Goal: Information Seeking & Learning: Find specific fact

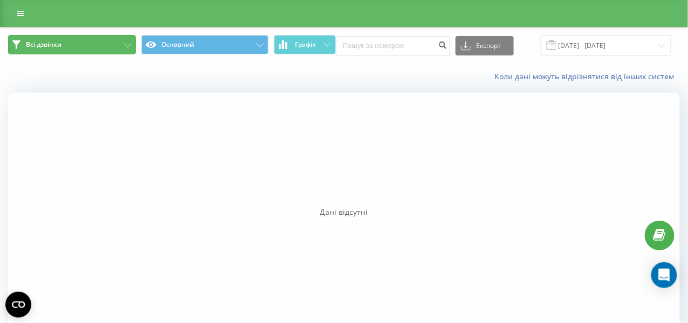
click at [116, 43] on button "Всі дзвінки" at bounding box center [72, 44] width 128 height 19
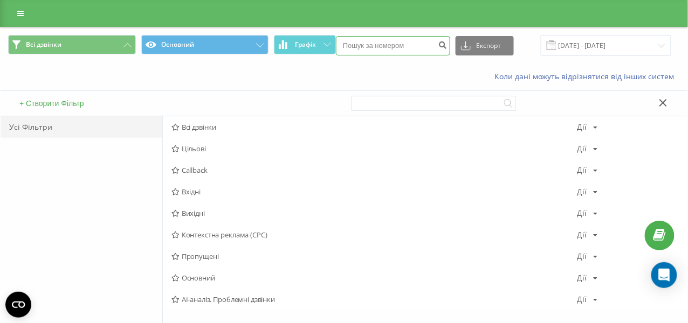
click at [359, 52] on input at bounding box center [393, 45] width 114 height 19
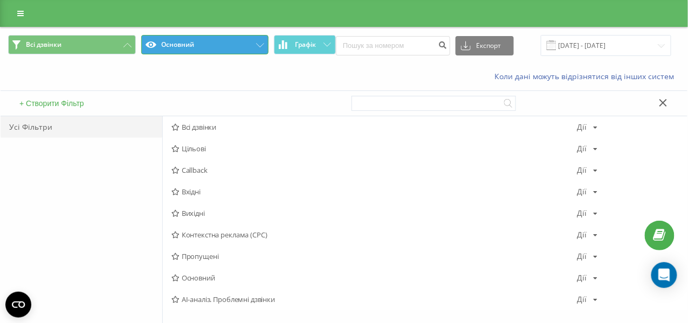
click at [180, 49] on button "Основний" at bounding box center [205, 44] width 128 height 19
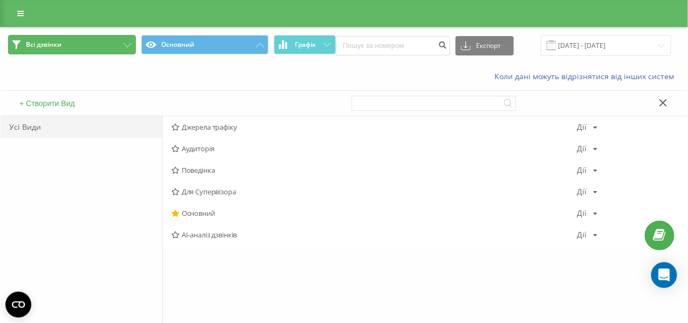
click at [112, 46] on button "Всі дзвінки" at bounding box center [72, 44] width 128 height 19
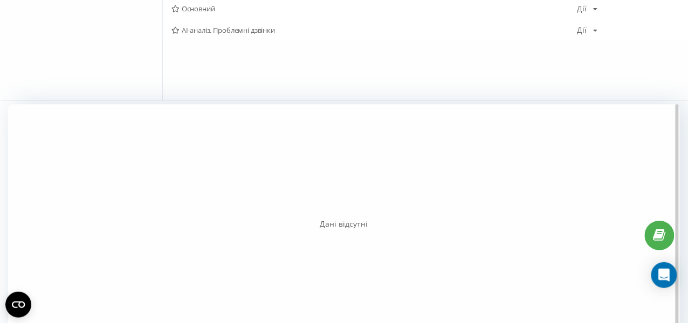
scroll to position [108, 0]
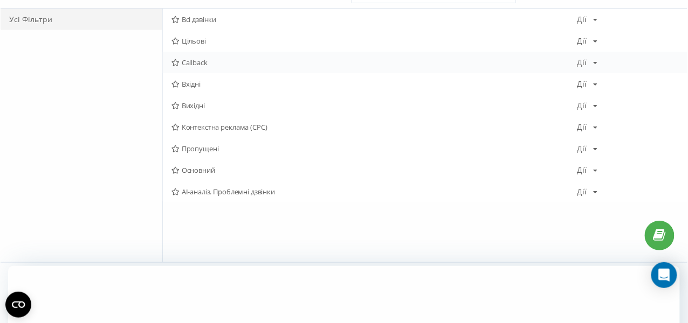
click at [591, 57] on div "Callback [PERSON_NAME] Копіювати Видалити За замовчуванням Поділитися" at bounding box center [425, 63] width 524 height 22
click at [593, 61] on icon at bounding box center [595, 63] width 4 height 6
click at [593, 62] on icon at bounding box center [595, 63] width 4 height 6
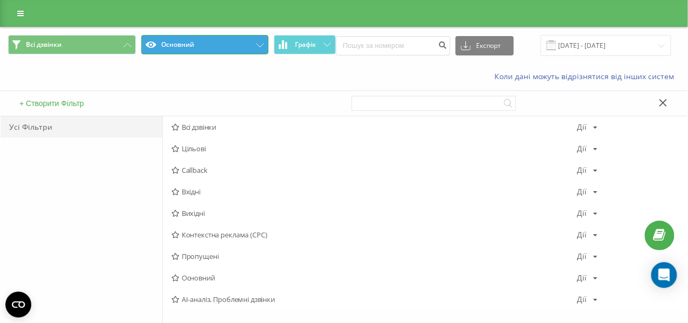
click at [253, 48] on button "Основний" at bounding box center [205, 44] width 128 height 19
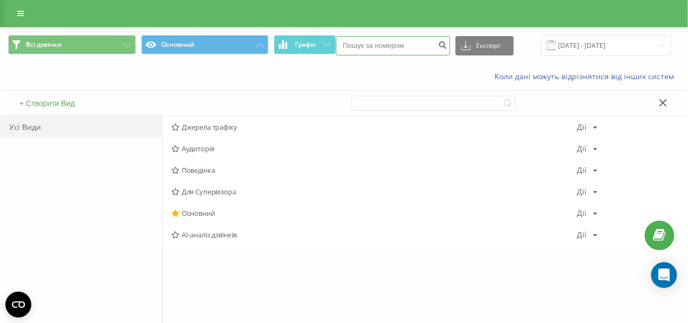
click at [387, 50] on input at bounding box center [393, 45] width 114 height 19
click at [598, 38] on input "[DATE] - [DATE]" at bounding box center [606, 45] width 130 height 21
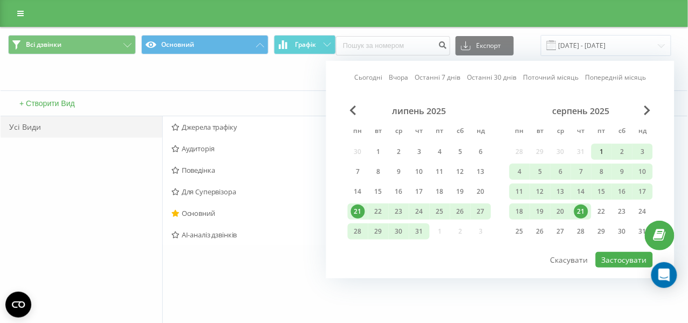
click at [602, 150] on div "1" at bounding box center [601, 152] width 14 height 14
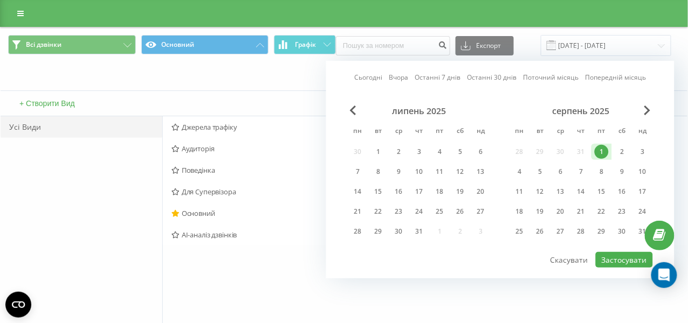
click at [645, 115] on div "серпень 2025" at bounding box center [580, 111] width 143 height 11
click at [649, 109] on span "Next Month" at bounding box center [647, 111] width 6 height 10
click at [522, 150] on div "1" at bounding box center [520, 152] width 14 height 14
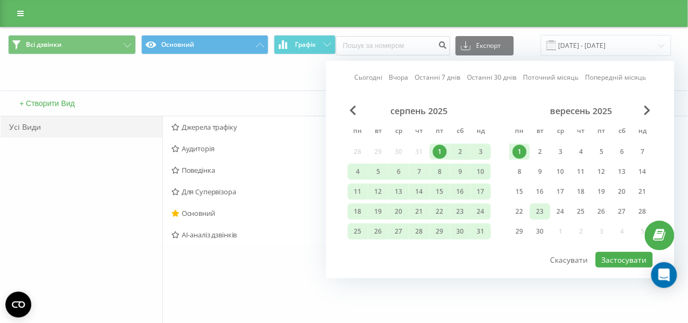
click at [542, 211] on div "23" at bounding box center [540, 212] width 14 height 14
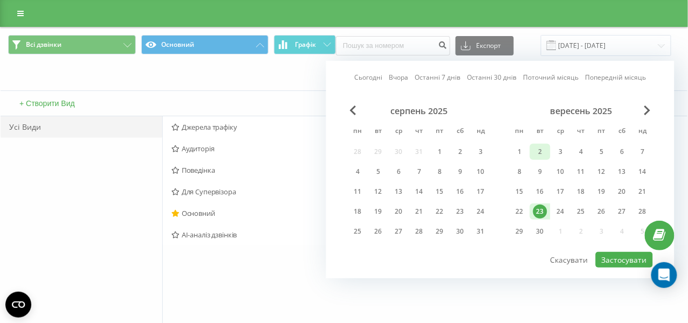
click at [543, 151] on div "2" at bounding box center [540, 152] width 14 height 14
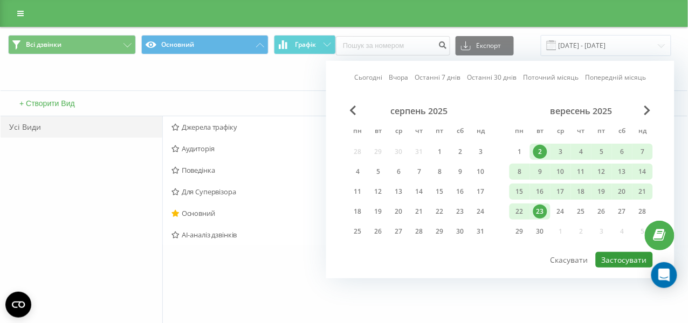
click at [614, 264] on button "Застосувати" at bounding box center [623, 260] width 57 height 16
type input "[DATE] - [DATE]"
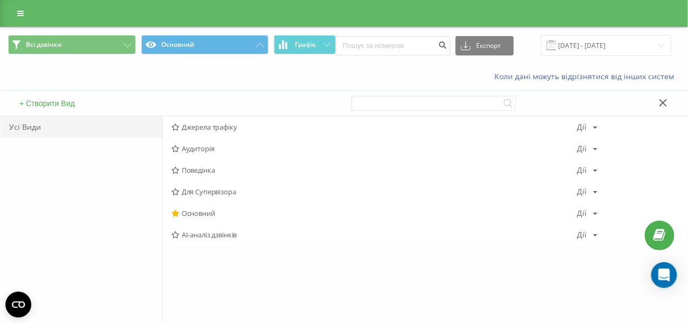
click at [95, 148] on div "Усі Види" at bounding box center [82, 243] width 162 height 254
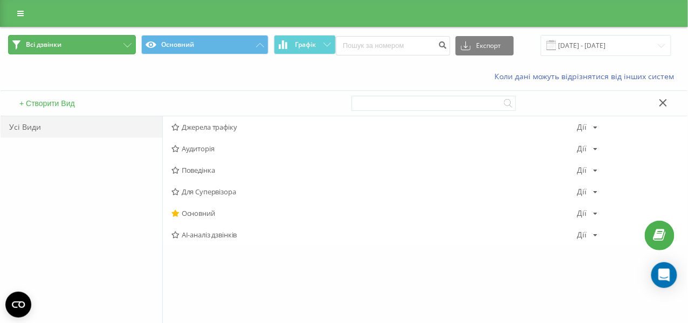
click at [101, 51] on button "Всі дзвінки" at bounding box center [72, 44] width 128 height 19
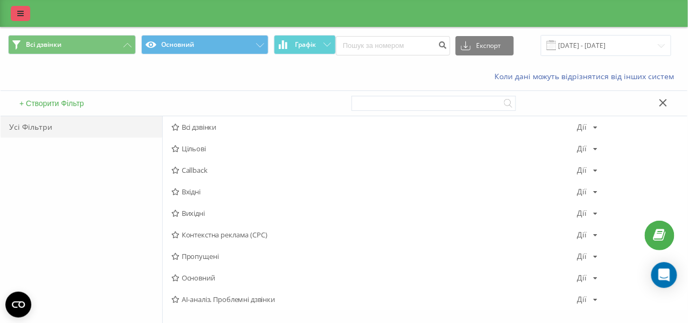
click at [21, 11] on icon at bounding box center [20, 14] width 6 height 8
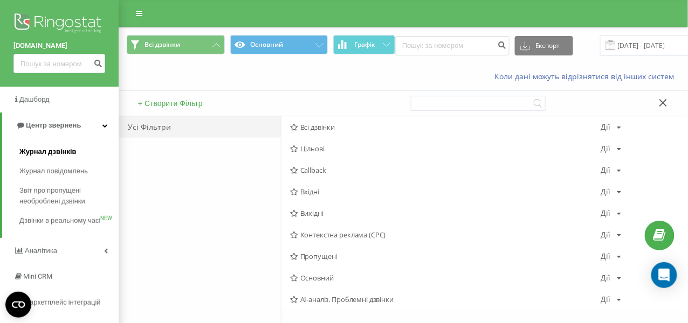
click at [56, 155] on span "Журнал дзвінків" at bounding box center [47, 152] width 57 height 11
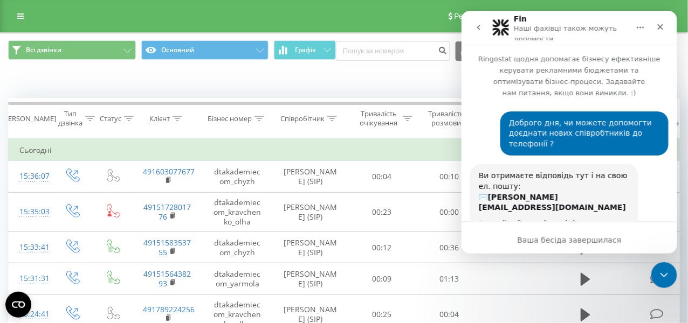
scroll to position [1396, 0]
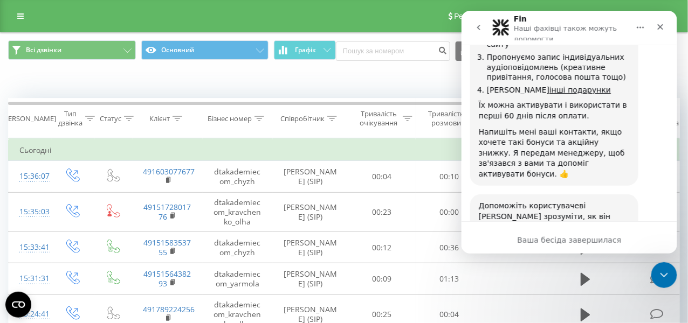
click at [483, 29] on button "go back" at bounding box center [478, 27] width 20 height 20
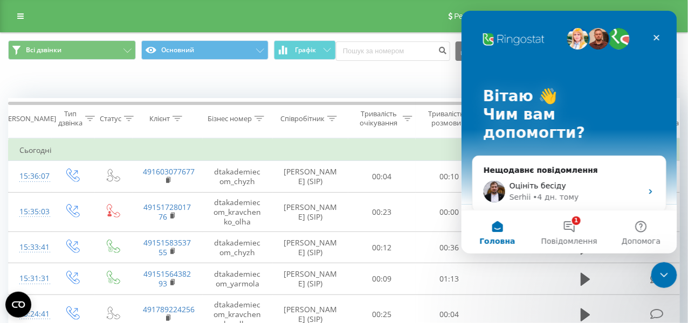
scroll to position [0, 0]
click at [245, 87] on div "Коли дані можуть відрізнятися вiд інших систем" at bounding box center [344, 82] width 687 height 26
click at [656, 41] on icon "Закрити" at bounding box center [656, 37] width 9 height 9
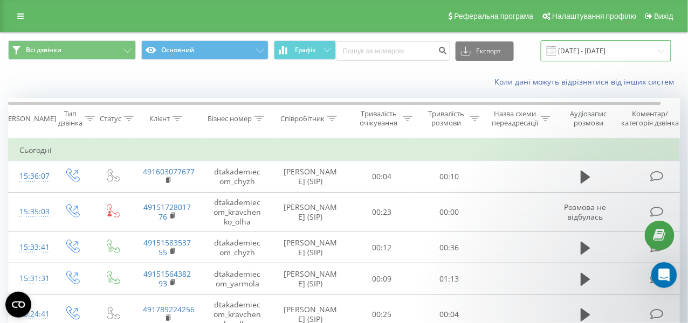
click at [560, 49] on input "22.08.2025 - 22.09.2025" at bounding box center [606, 50] width 130 height 21
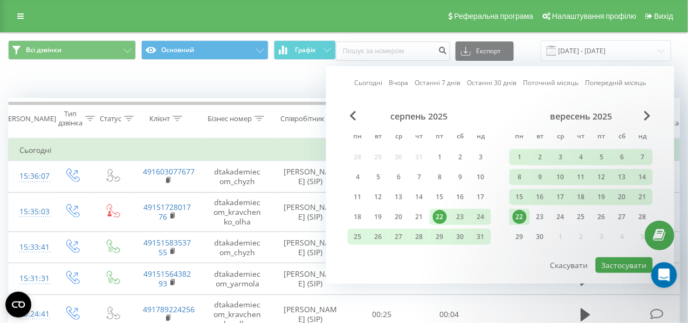
click at [288, 73] on div "Коли дані можуть відрізнятися вiд інших систем" at bounding box center [344, 82] width 687 height 26
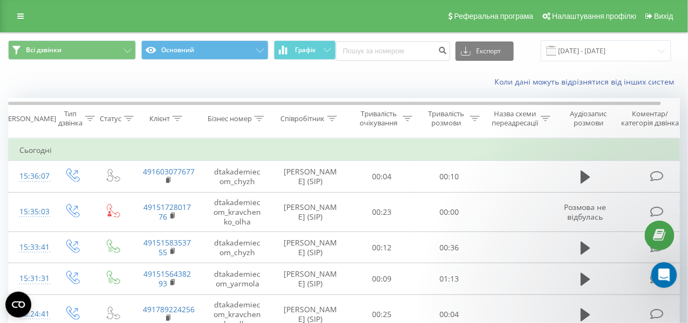
click at [330, 120] on icon at bounding box center [332, 118] width 10 height 5
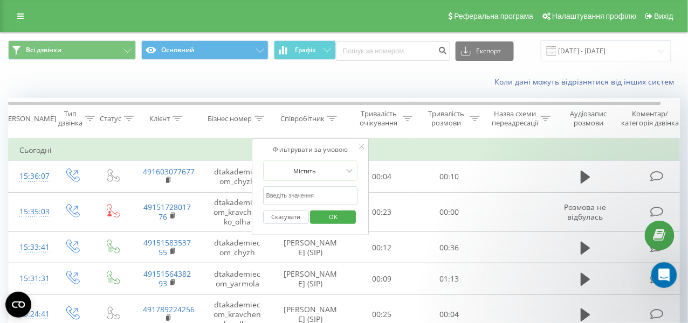
click at [301, 194] on input "text" at bounding box center [310, 195] width 95 height 19
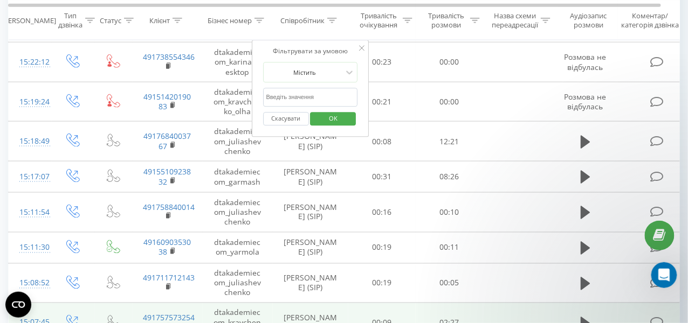
scroll to position [377, 0]
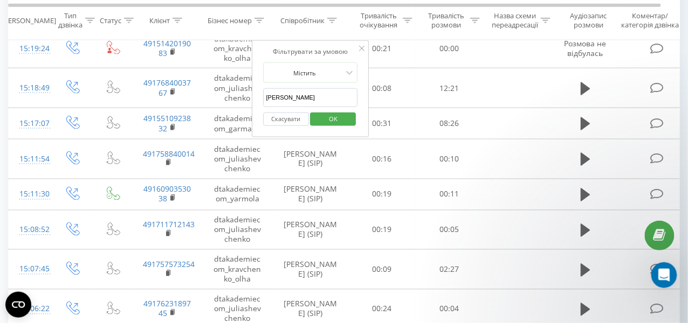
type input "шевченко"
click button "OK" at bounding box center [333, 119] width 46 height 13
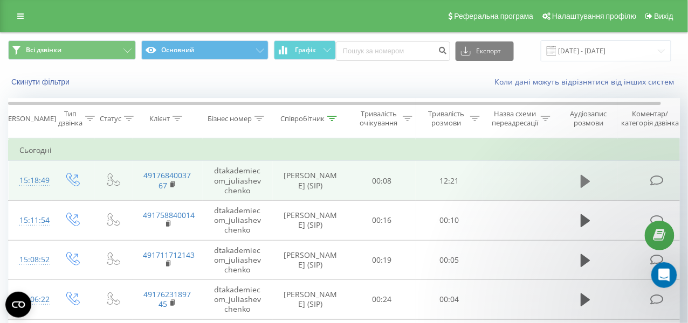
click at [578, 185] on button at bounding box center [585, 182] width 16 height 16
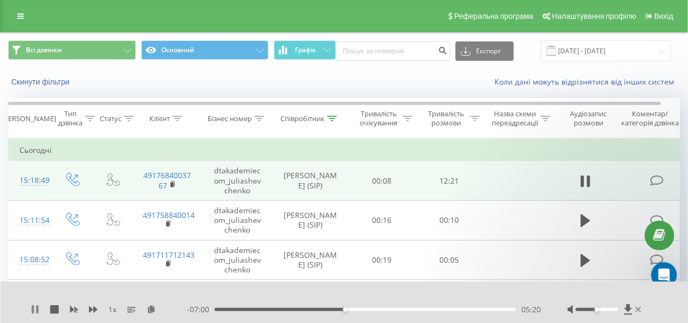
click at [35, 307] on icon at bounding box center [35, 310] width 9 height 9
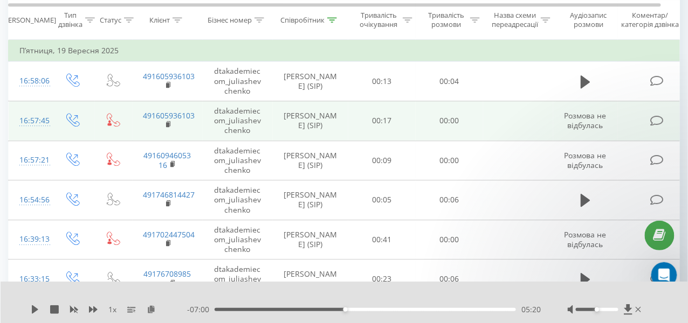
scroll to position [677, 0]
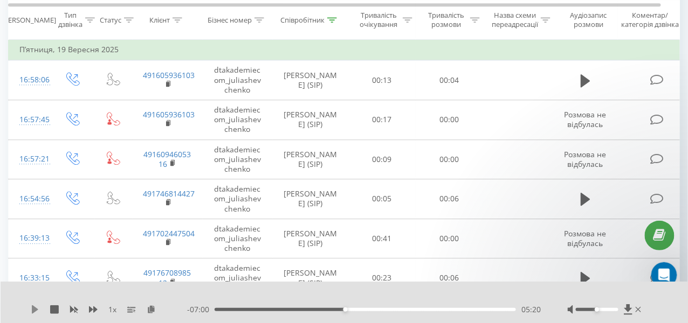
click at [36, 311] on icon at bounding box center [35, 310] width 6 height 9
click at [115, 310] on span "1 x" at bounding box center [112, 309] width 8 height 11
click at [112, 310] on span "1 x" at bounding box center [112, 309] width 8 height 11
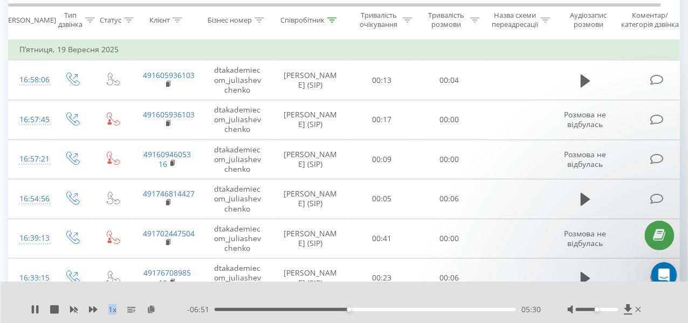
click at [117, 303] on div "1 x - 06:51 05:30 05:30" at bounding box center [345, 302] width 688 height 41
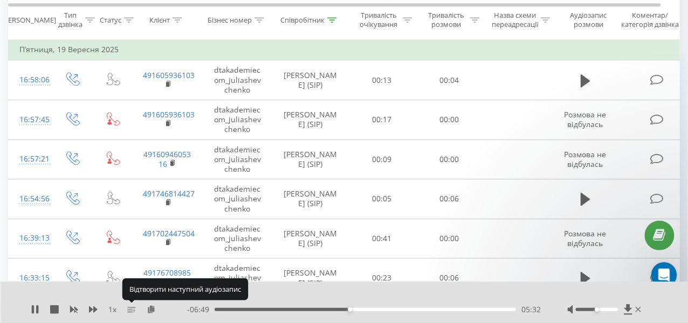
click at [133, 311] on icon at bounding box center [131, 310] width 9 height 9
click at [131, 311] on icon at bounding box center [131, 310] width 9 height 9
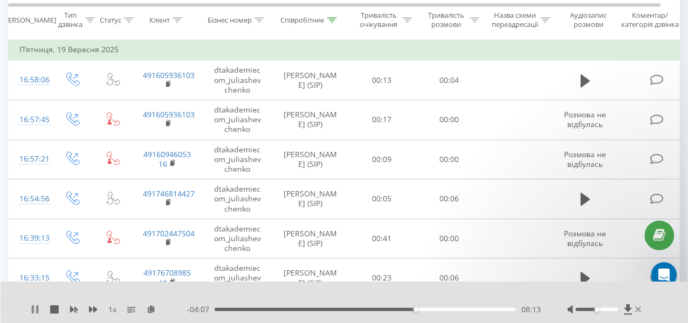
click at [34, 309] on icon at bounding box center [35, 310] width 9 height 9
click at [37, 309] on icon at bounding box center [35, 310] width 6 height 9
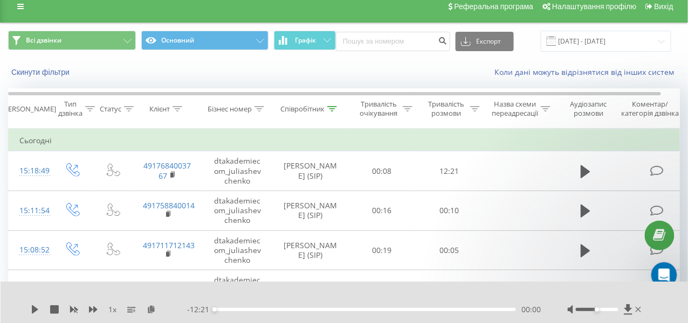
scroll to position [10, 0]
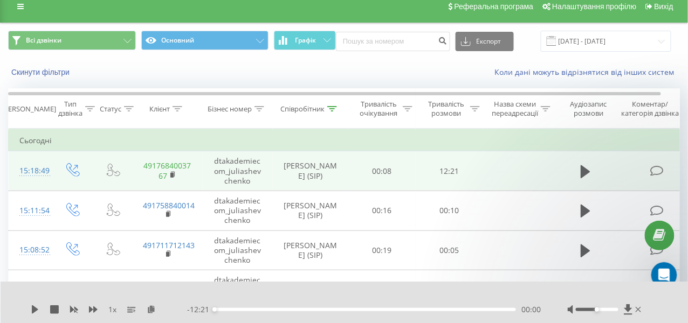
click at [161, 161] on link "4917684003767" at bounding box center [167, 171] width 47 height 20
click at [171, 173] on rect at bounding box center [171, 175] width 3 height 5
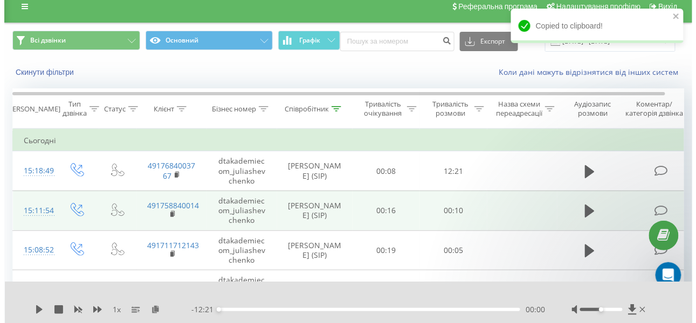
scroll to position [0, 0]
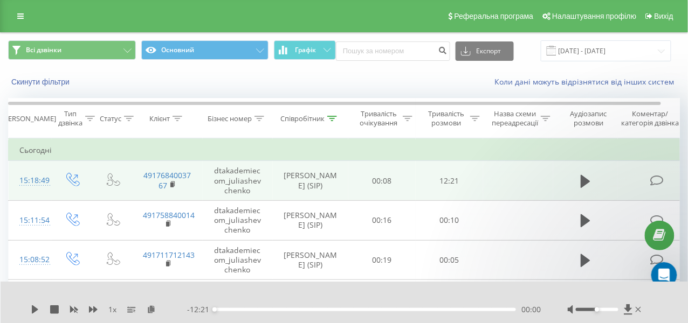
click at [351, 175] on td "00:08" at bounding box center [381, 181] width 67 height 40
click at [346, 175] on td "Шевченко Юлия (SIP)" at bounding box center [310, 181] width 75 height 40
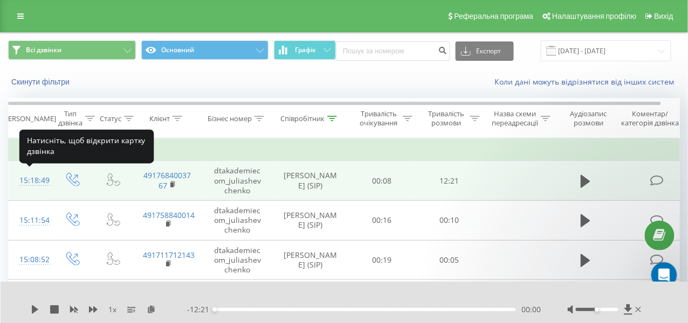
click at [34, 182] on div "15:18:49" at bounding box center [30, 180] width 22 height 21
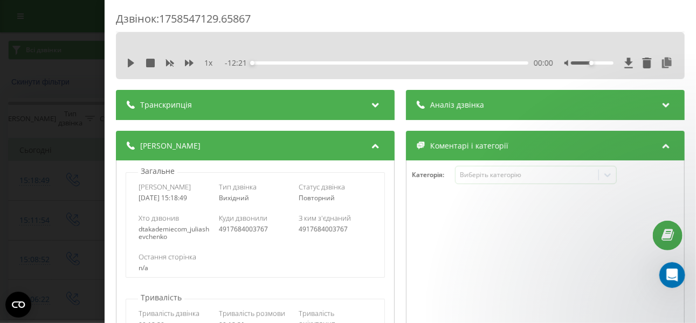
click at [177, 197] on div "2025-09-22 15:18:49" at bounding box center [174, 199] width 73 height 8
copy div "2025-09-22 15:18:49"
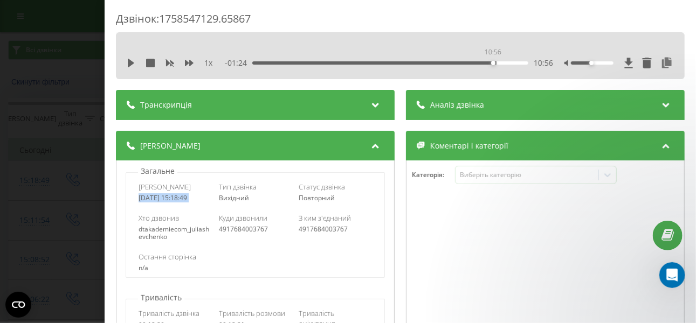
click at [491, 61] on div "10:56" at bounding box center [390, 62] width 276 height 3
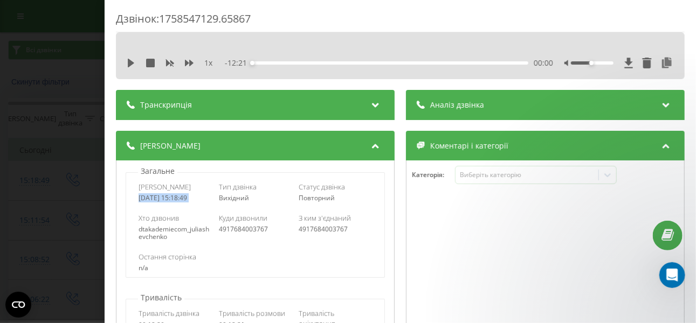
click at [506, 61] on div "00:00" at bounding box center [390, 62] width 276 height 3
click at [129, 60] on icon at bounding box center [131, 63] width 6 height 9
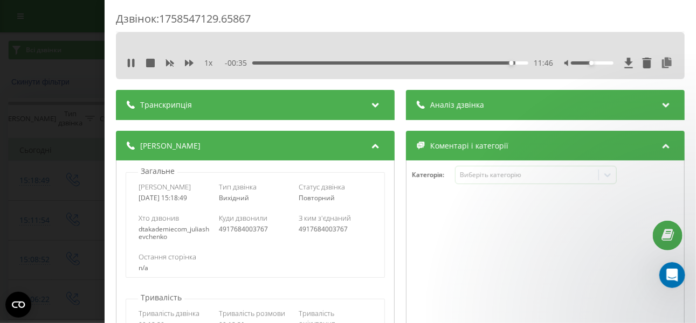
click at [513, 64] on div "11:46" at bounding box center [390, 62] width 276 height 3
click at [518, 64] on div "12:08" at bounding box center [390, 62] width 276 height 3
click at [127, 65] on icon at bounding box center [131, 63] width 9 height 9
click at [130, 61] on icon at bounding box center [131, 63] width 6 height 9
click at [129, 66] on icon at bounding box center [131, 63] width 9 height 9
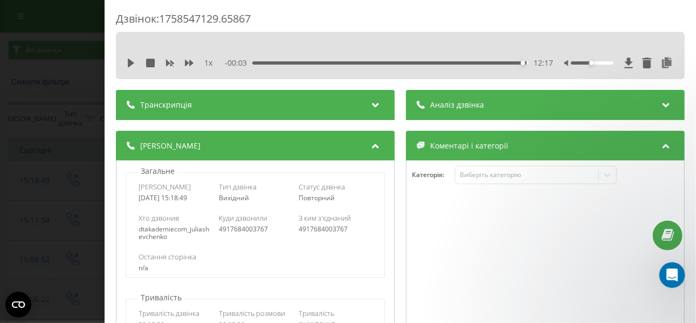
click at [42, 110] on div "Дзвінок : 1758547129.65867 1 x - 00:03 12:17 12:17 Транскрипція Для AI-аналізу …" at bounding box center [348, 161] width 696 height 323
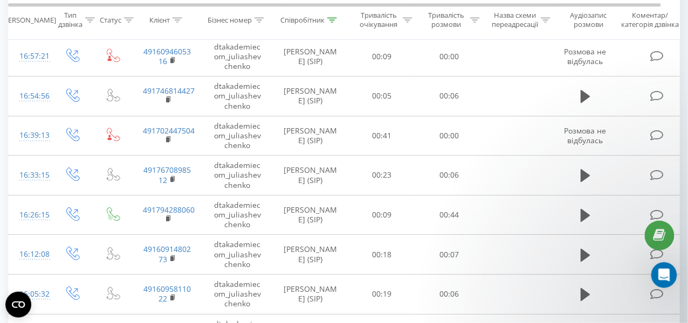
scroll to position [885, 0]
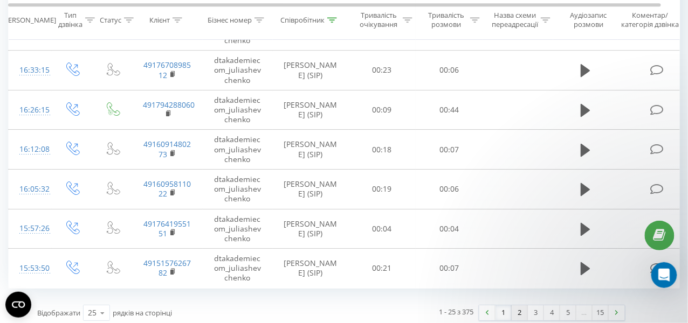
click at [521, 306] on link "2" at bounding box center [519, 313] width 16 height 15
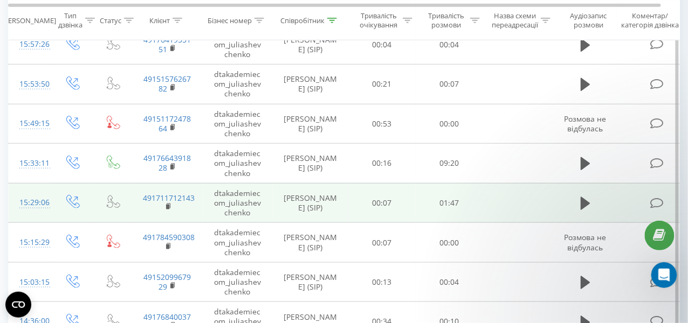
scroll to position [217, 0]
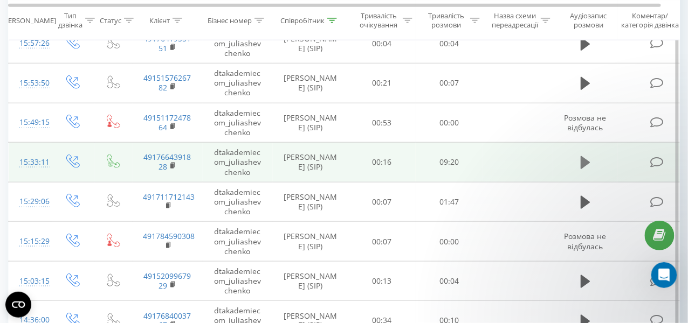
click at [581, 160] on icon at bounding box center [585, 162] width 10 height 13
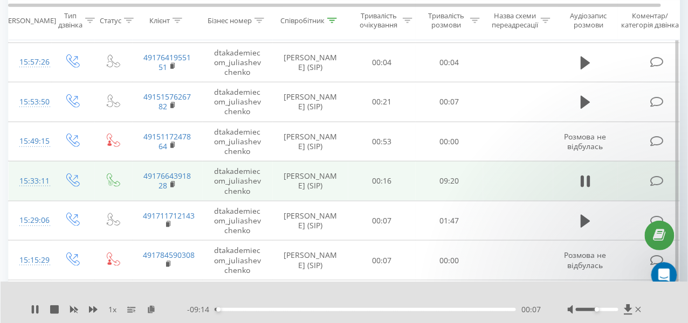
scroll to position [192, 0]
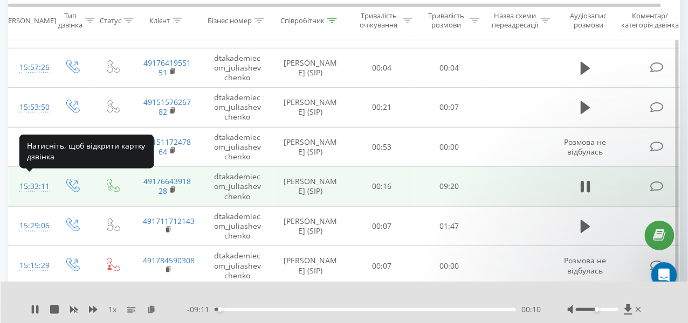
click at [35, 186] on div "15:33:11" at bounding box center [30, 186] width 22 height 21
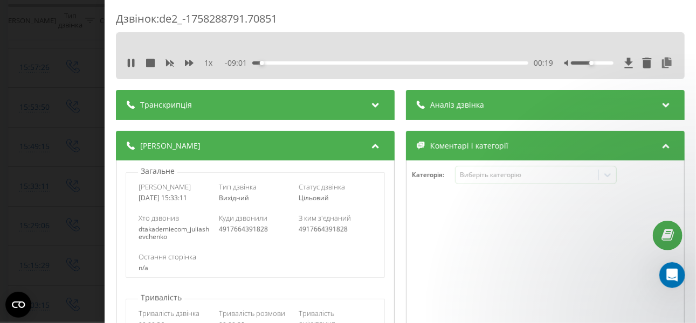
click at [251, 226] on div "4917664391828" at bounding box center [254, 230] width 73 height 8
copy div "4917664391828"
drag, startPoint x: 134, startPoint y: 195, endPoint x: 208, endPoint y: 198, distance: 74.5
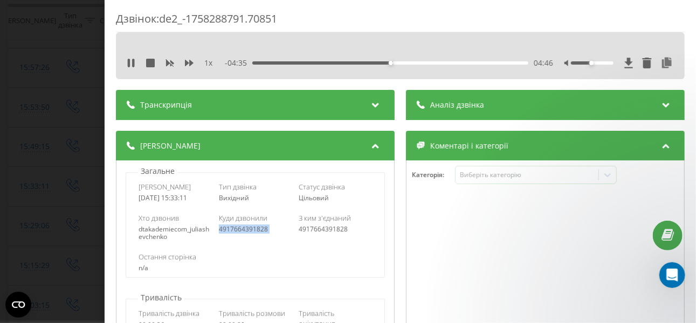
click at [208, 198] on div "Дата дзвінка 2025-09-19 15:33:11 Тип дзвінка Вихідний Статус дзвінка Цільовий" at bounding box center [255, 192] width 258 height 31
copy div "2025-09-19 15:33:11"
click at [226, 230] on div "4917664391828" at bounding box center [254, 230] width 73 height 8
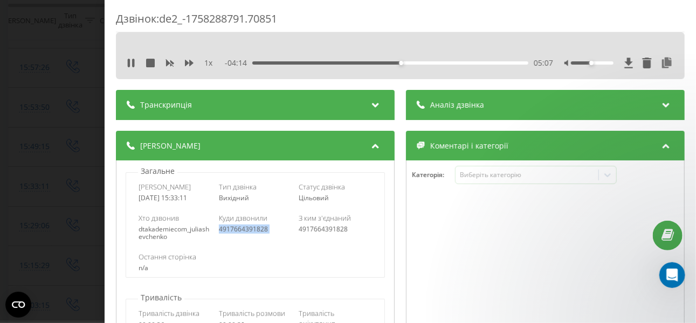
copy div "4917664391828"
click at [132, 61] on icon at bounding box center [133, 63] width 2 height 9
click at [130, 63] on icon at bounding box center [131, 63] width 6 height 9
click at [0, 146] on div "Дзвінок : de2_-1758288791.70851 1 x 00:00 09:21 09:21 Транскрипція Для AI-аналі…" at bounding box center [348, 161] width 696 height 323
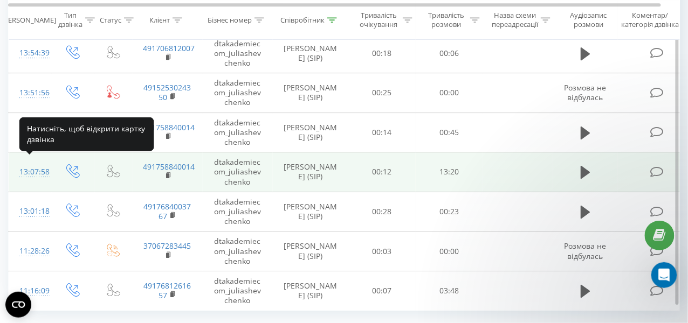
click at [34, 166] on div "13:07:58" at bounding box center [30, 172] width 22 height 21
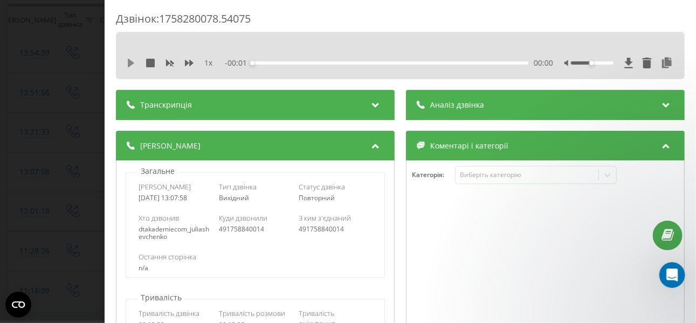
click at [130, 59] on icon at bounding box center [131, 63] width 9 height 9
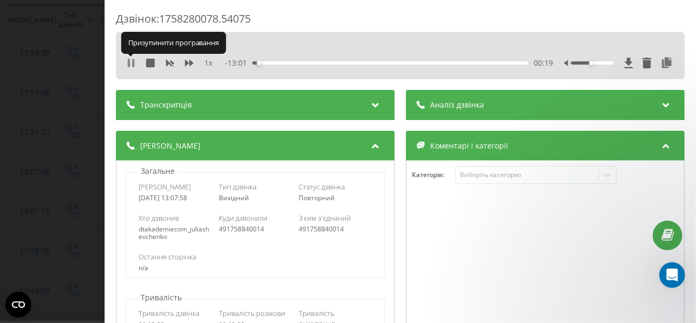
click at [133, 64] on icon at bounding box center [133, 63] width 2 height 9
